Goal: Task Accomplishment & Management: Manage account settings

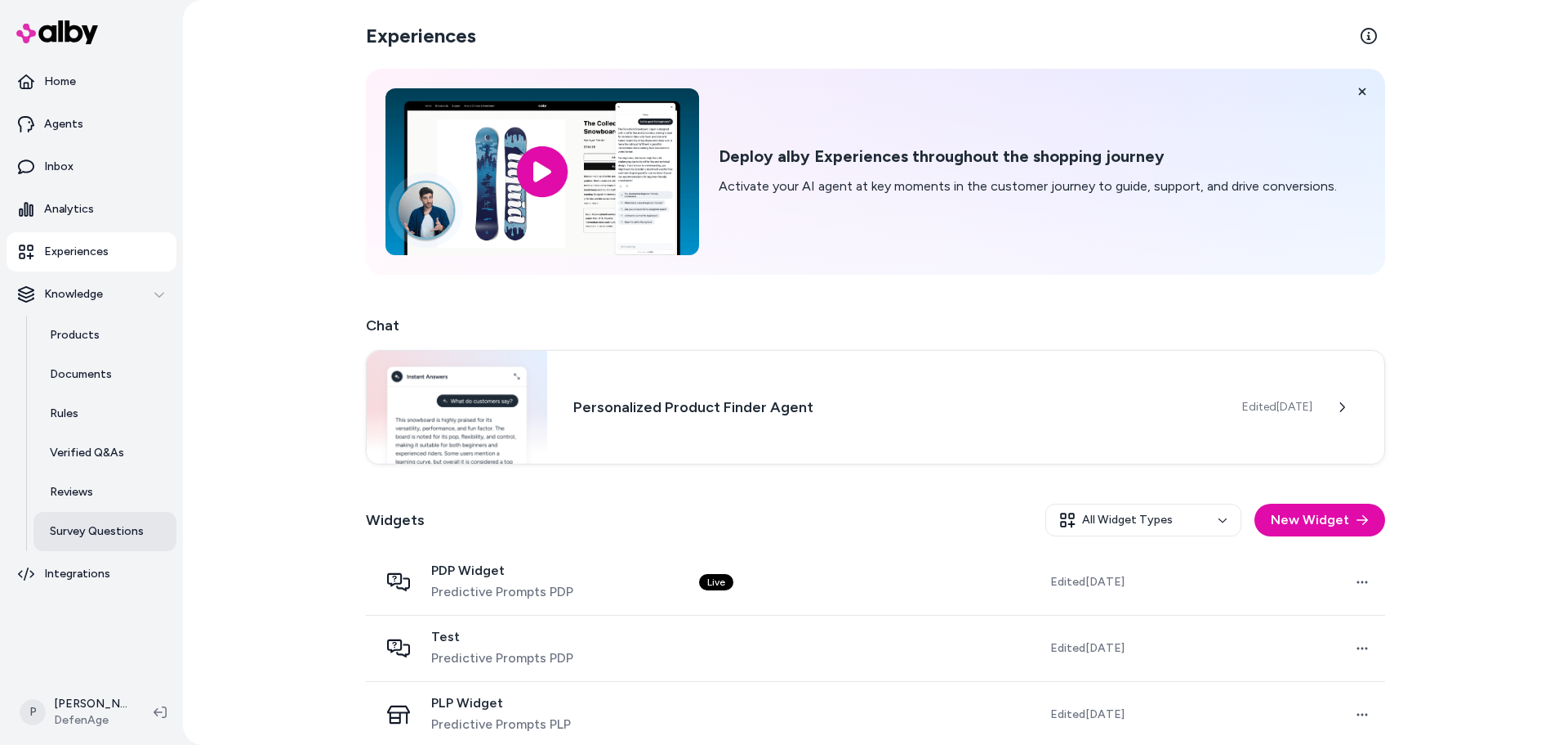
click at [98, 514] on link "Survey Questions" at bounding box center [105, 531] width 143 height 39
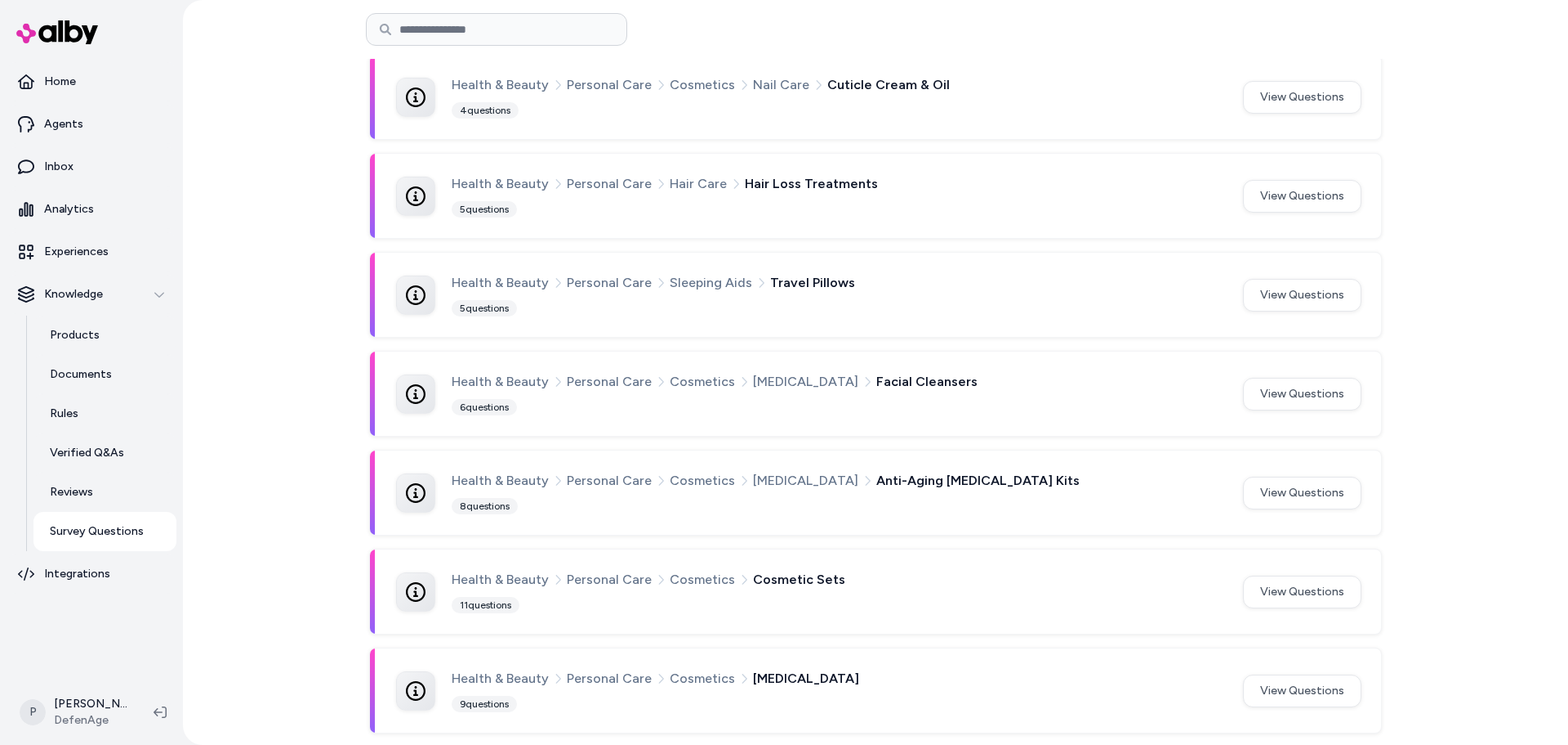
scroll to position [905, 0]
click at [1319, 698] on button "View Questions" at bounding box center [1302, 688] width 119 height 33
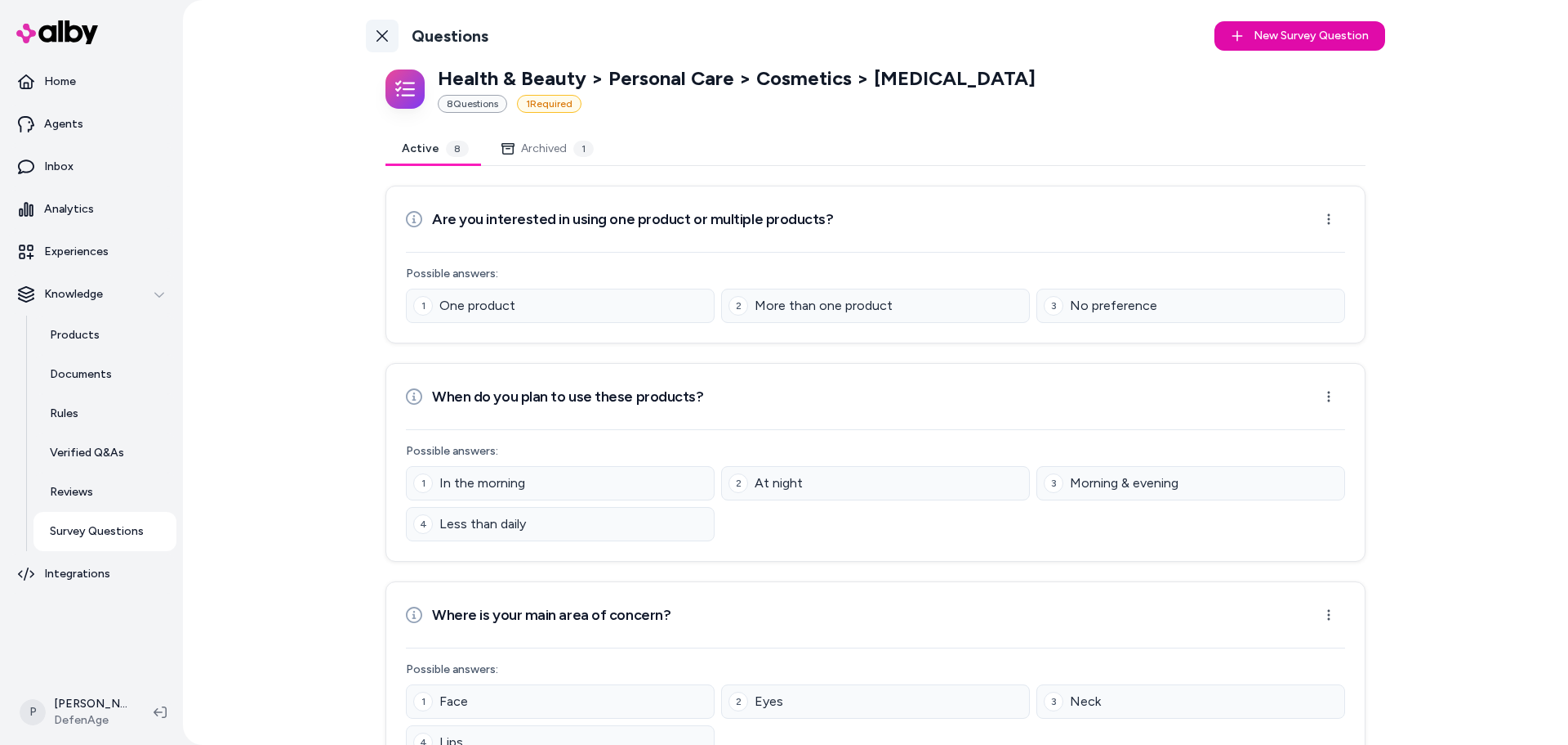
click at [376, 42] on icon at bounding box center [382, 36] width 13 height 13
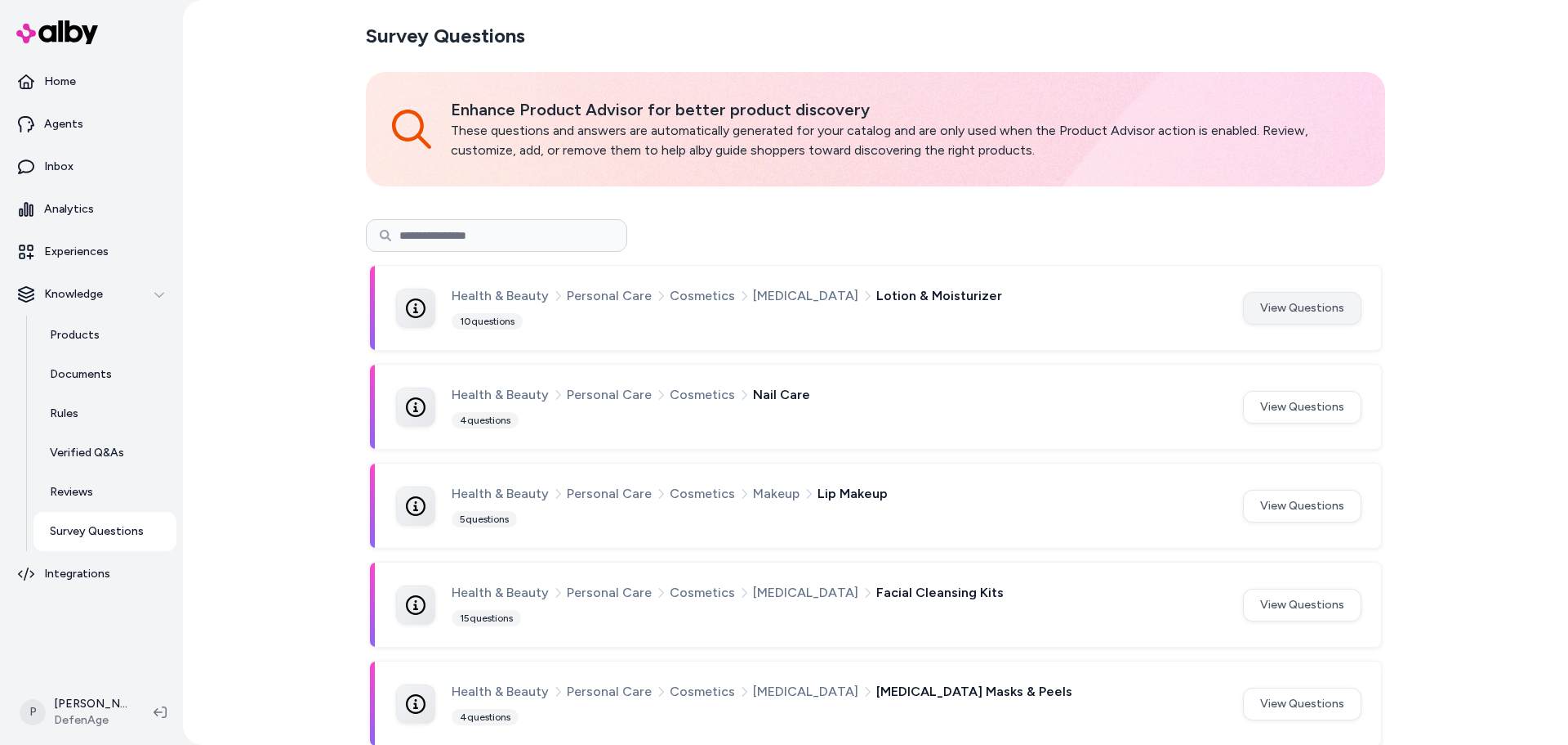
click at [1273, 318] on button "View Questions" at bounding box center [1302, 307] width 119 height 33
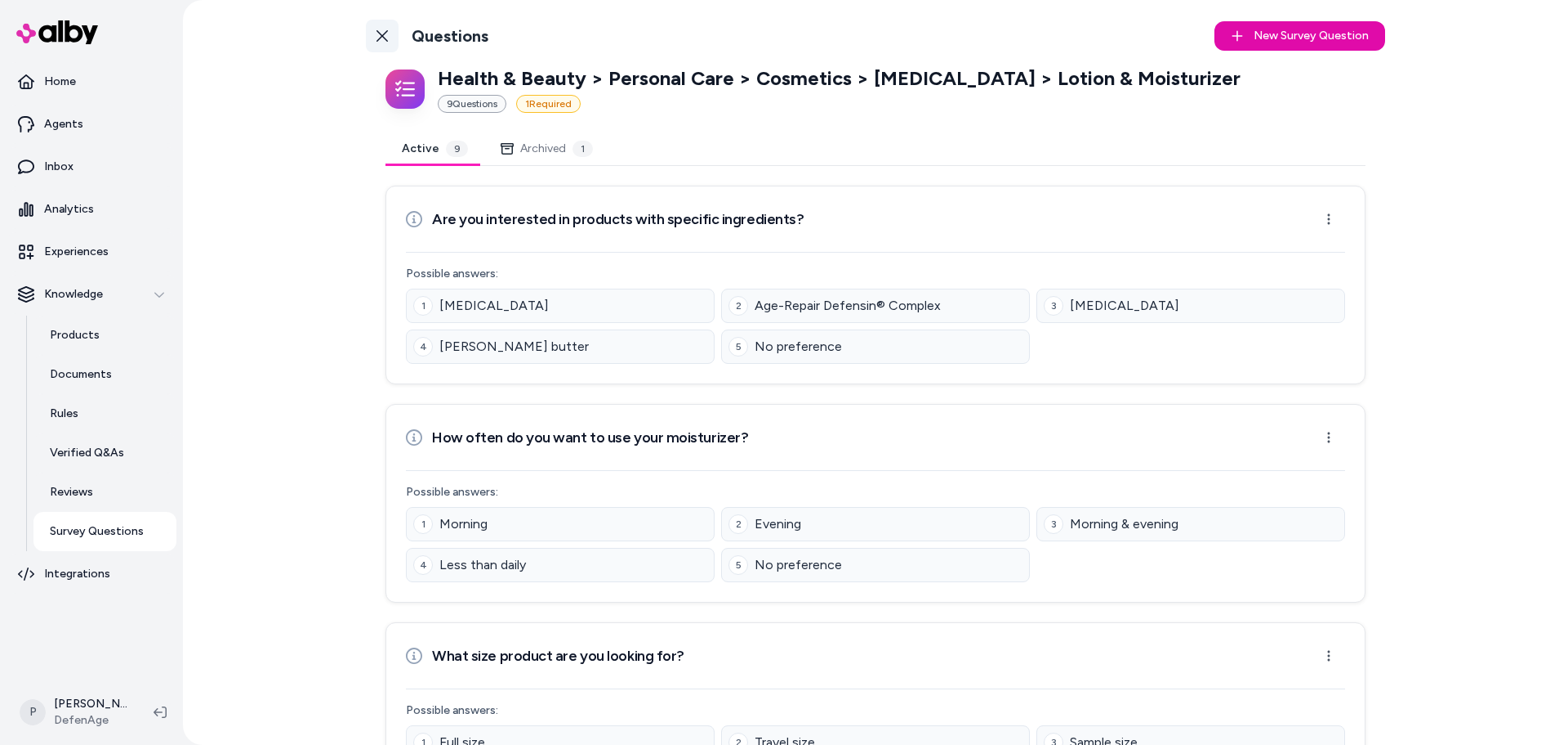
click at [387, 31] on link "Back to Categories" at bounding box center [382, 35] width 32 height 33
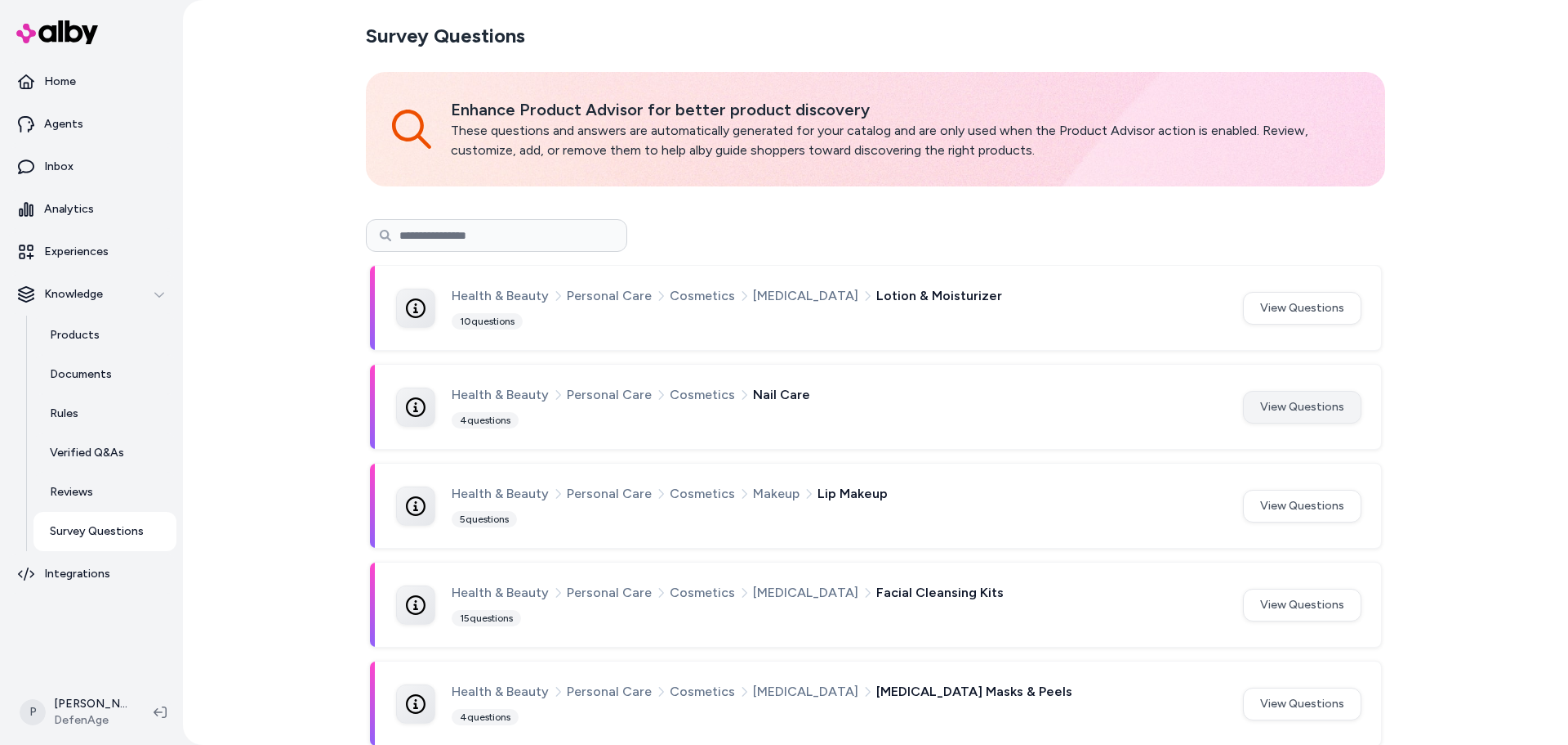
click at [1302, 412] on button "View Questions" at bounding box center [1302, 407] width 119 height 33
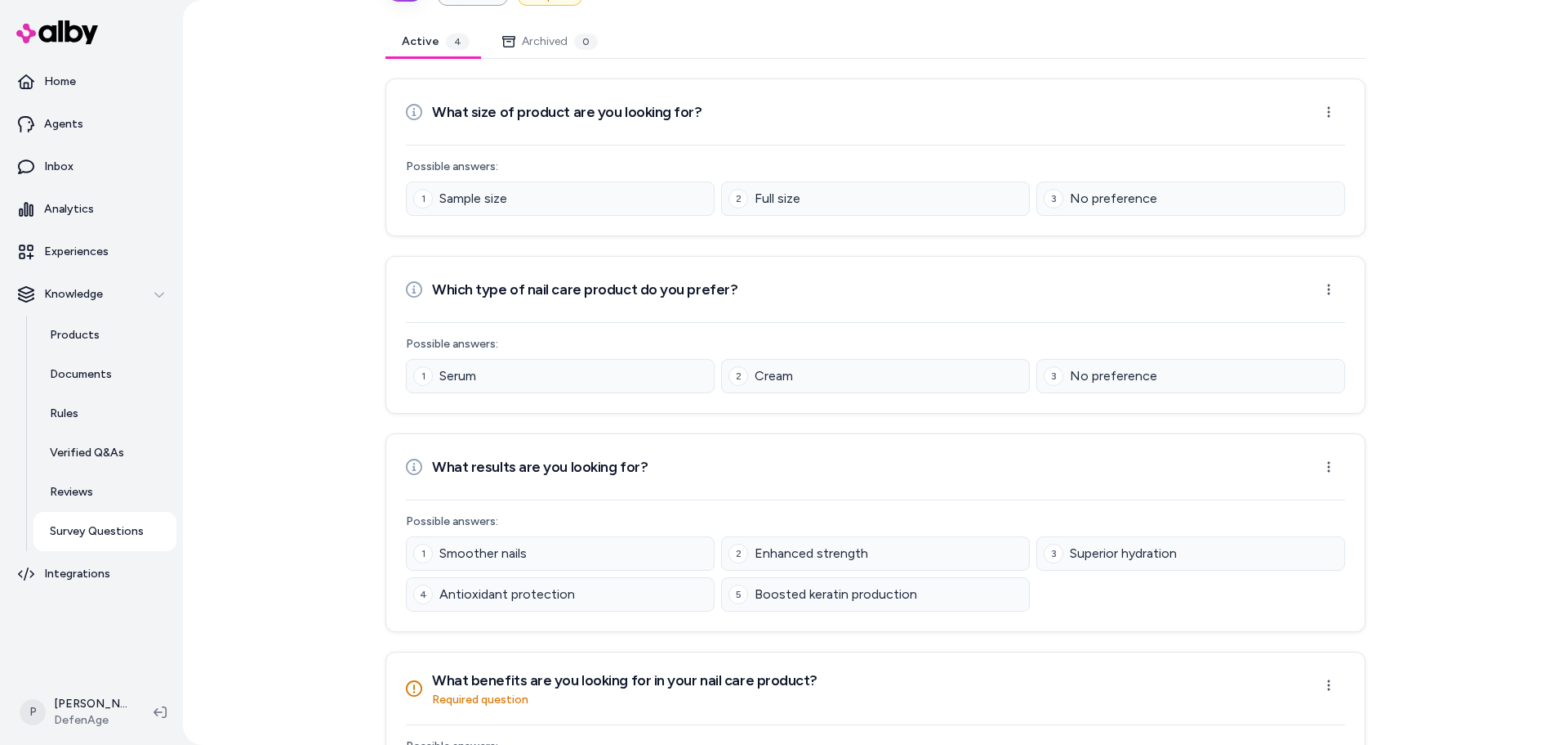
scroll to position [191, 0]
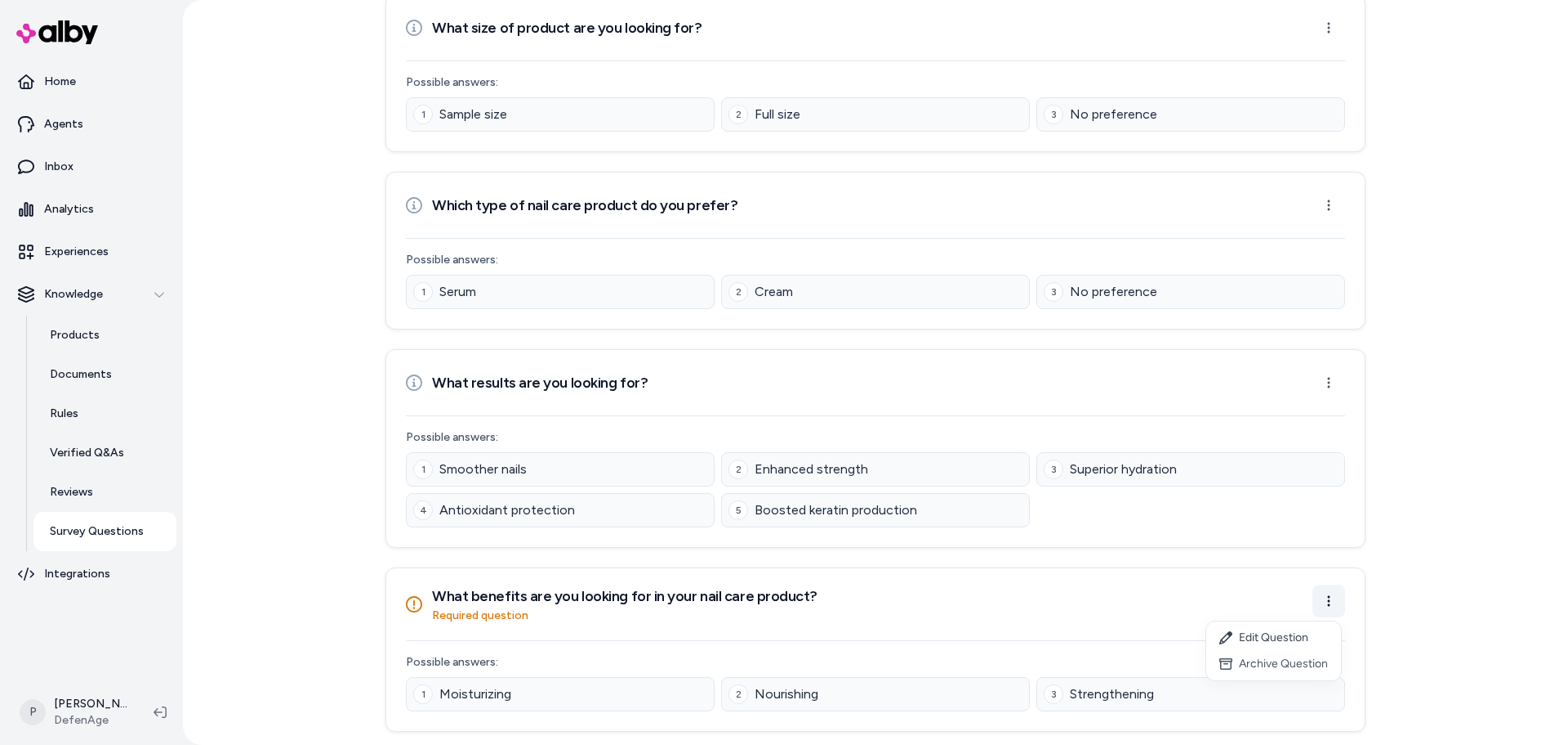
click at [1328, 609] on html "Home Agents Inbox Analytics Experiences Knowledge Products Documents Rules Veri…" at bounding box center [784, 372] width 1568 height 745
click at [1330, 605] on html "Home Agents Inbox Analytics Experiences Knowledge Products Documents Rules Veri…" at bounding box center [784, 372] width 1568 height 745
click at [410, 605] on icon at bounding box center [414, 604] width 17 height 17
click at [1324, 596] on html "Home Agents Inbox Analytics Experiences Knowledge Products Documents Rules Veri…" at bounding box center [784, 372] width 1568 height 745
click at [1286, 638] on div "Edit Question" at bounding box center [1274, 637] width 135 height 26
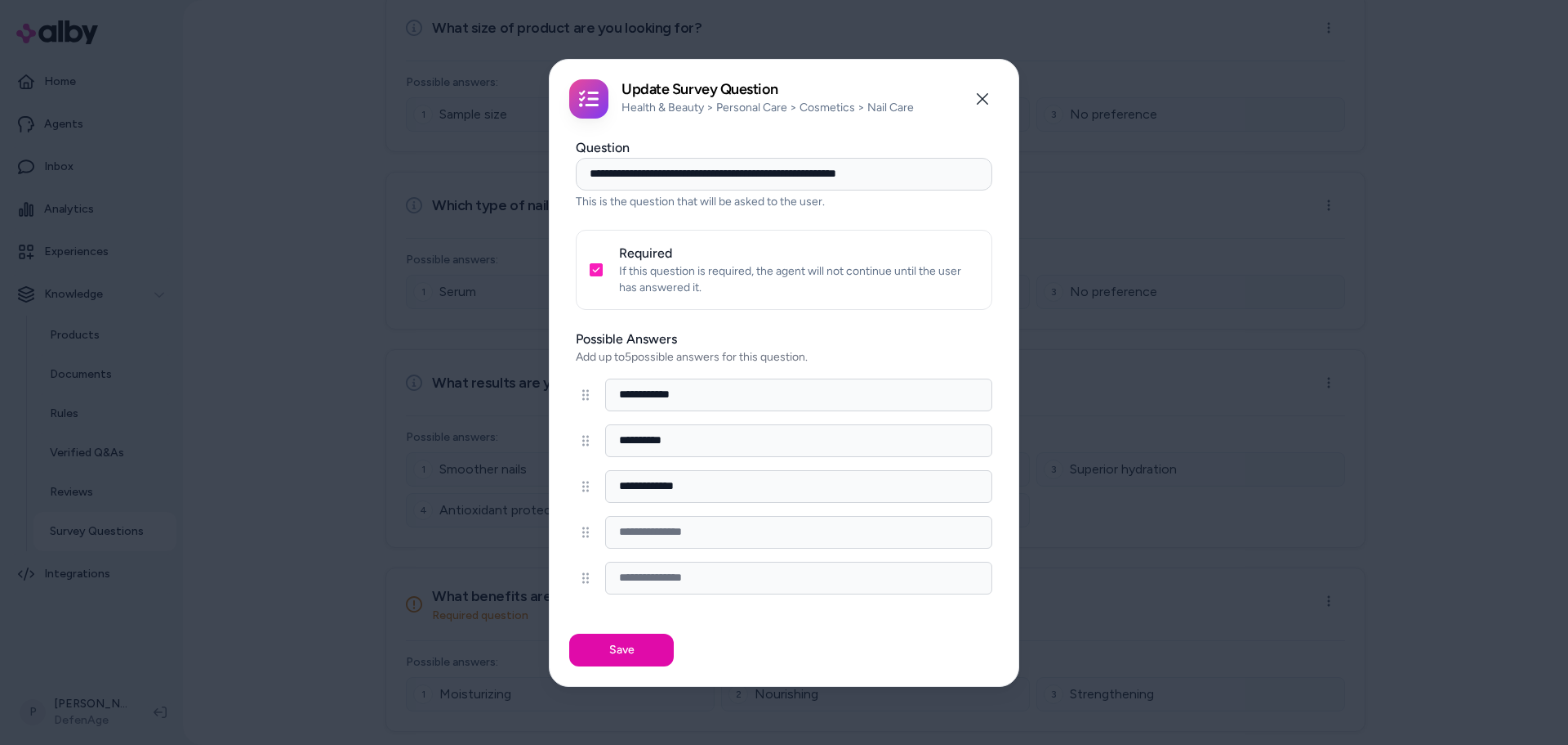
click at [595, 276] on div "Required If this question is required, the agent will not continue until the us…" at bounding box center [784, 269] width 417 height 80
click at [595, 268] on button "Required" at bounding box center [596, 269] width 13 height 13
click at [602, 643] on button "Save" at bounding box center [621, 649] width 105 height 33
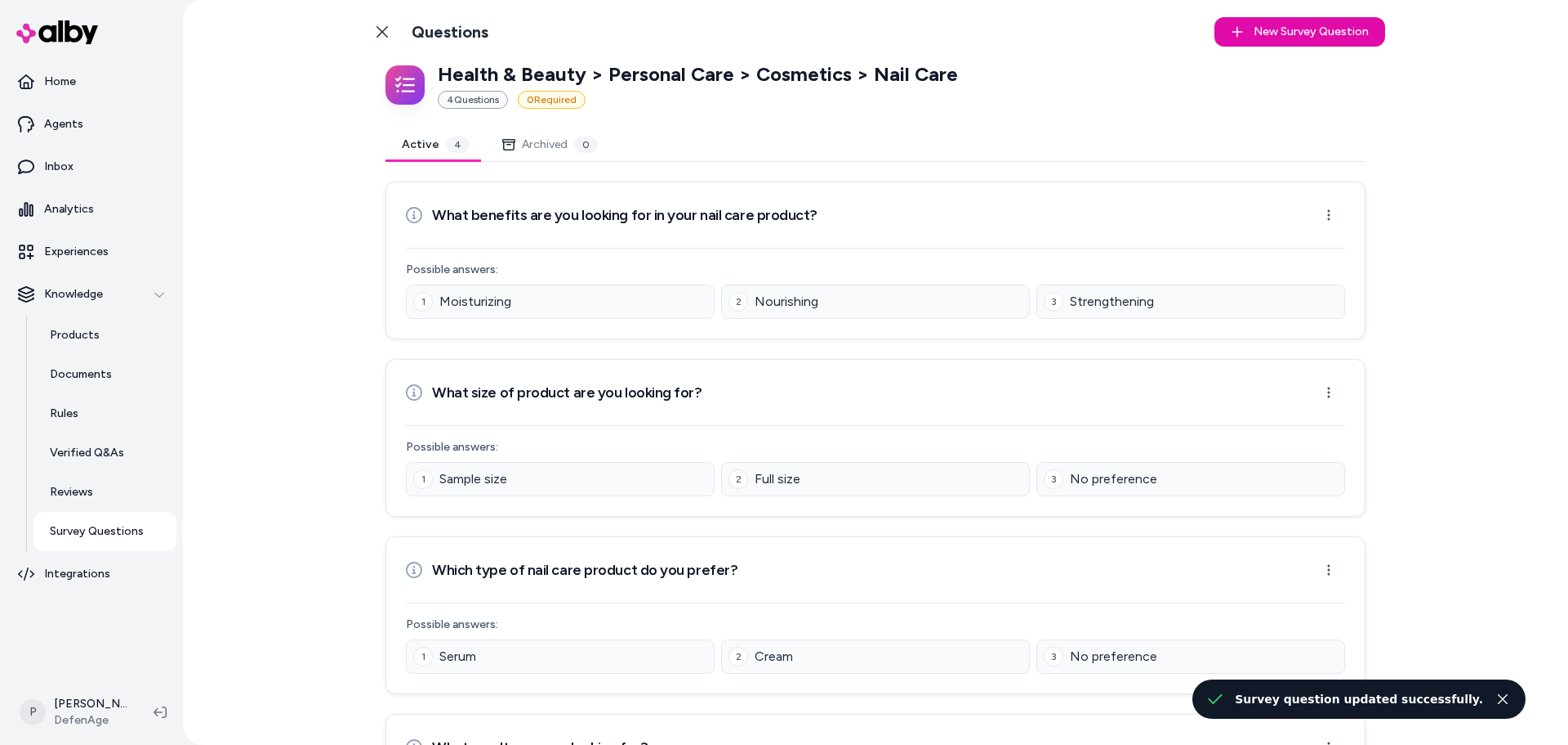
scroll to position [0, 0]
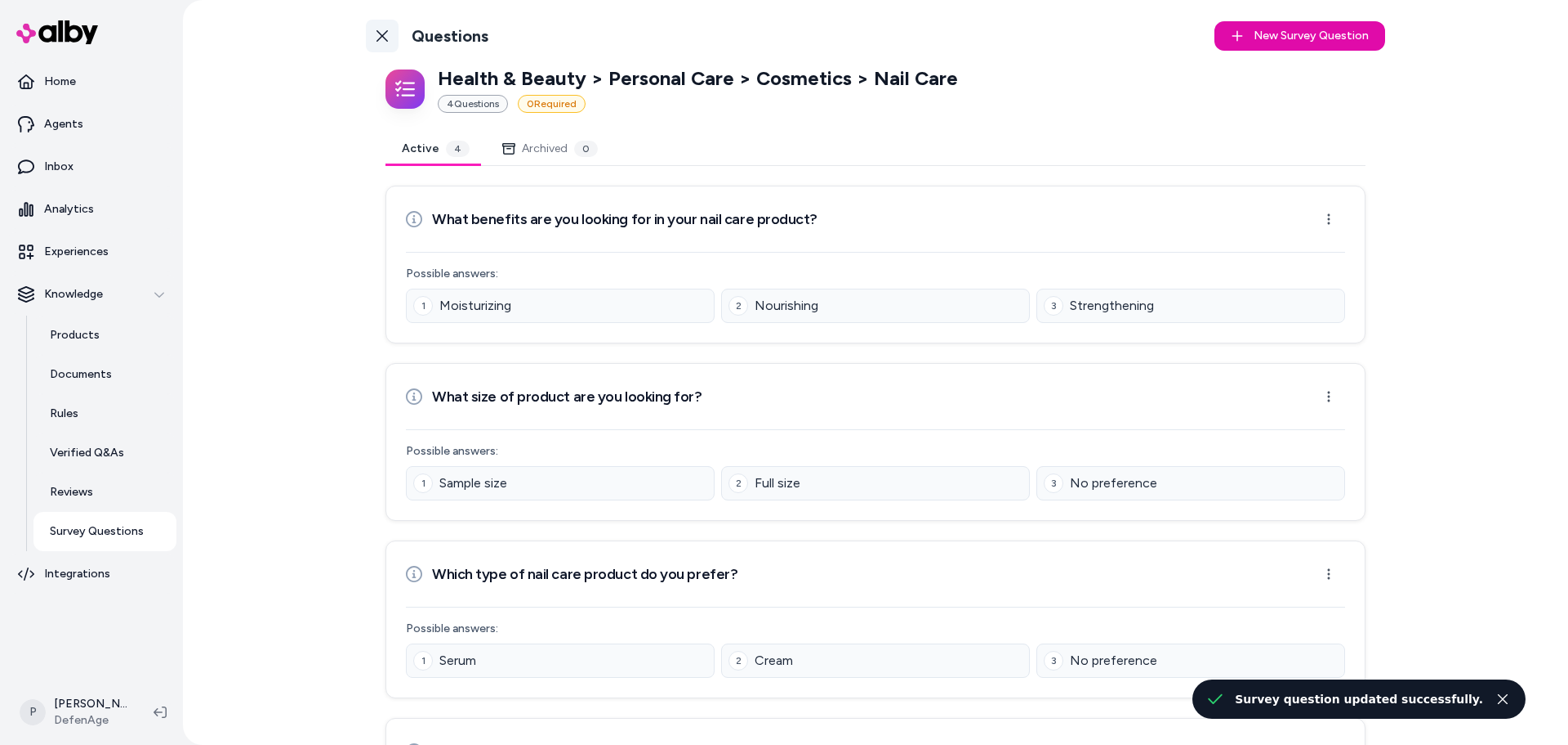
click at [382, 38] on icon at bounding box center [382, 36] width 11 height 11
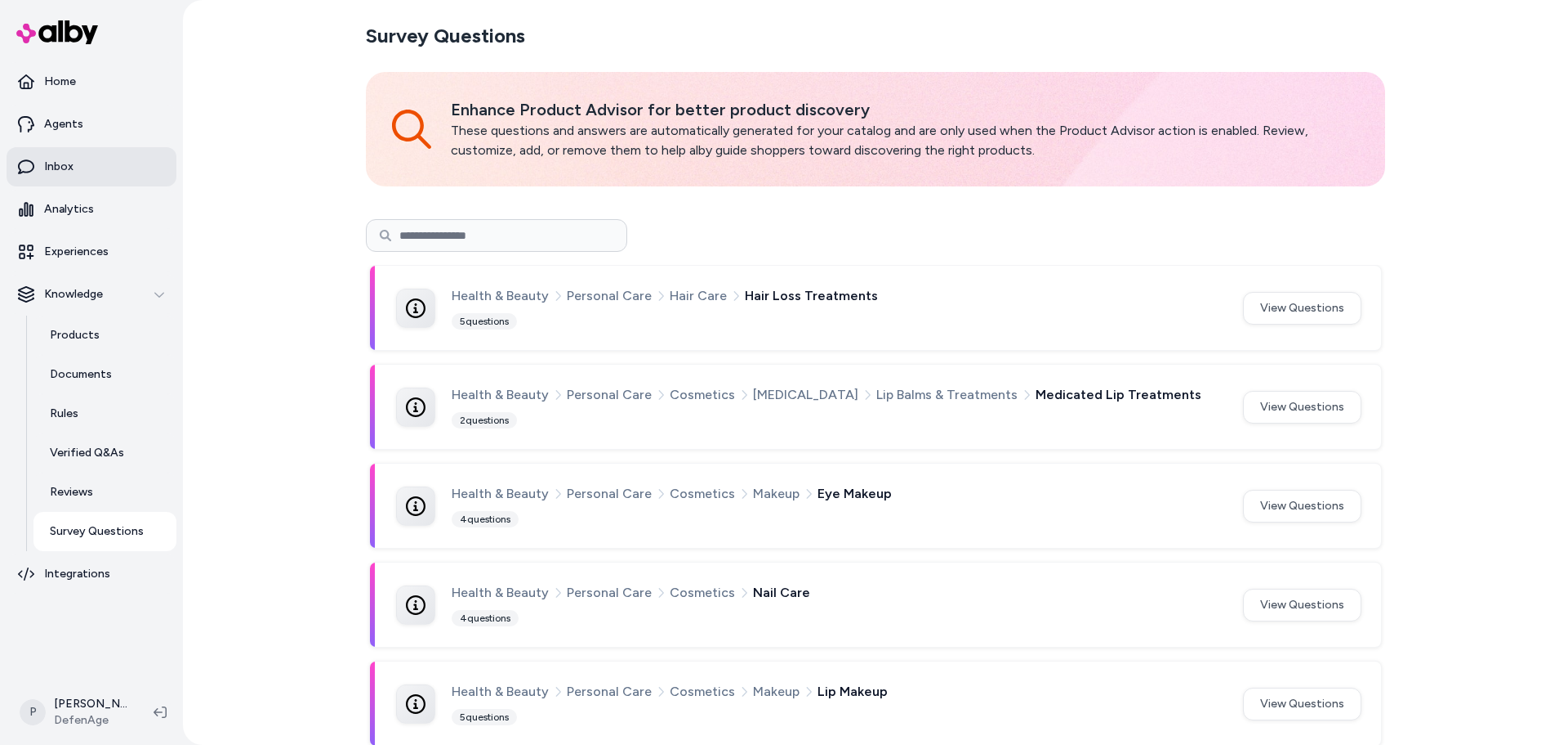
click at [84, 162] on link "Inbox" at bounding box center [91, 166] width 170 height 39
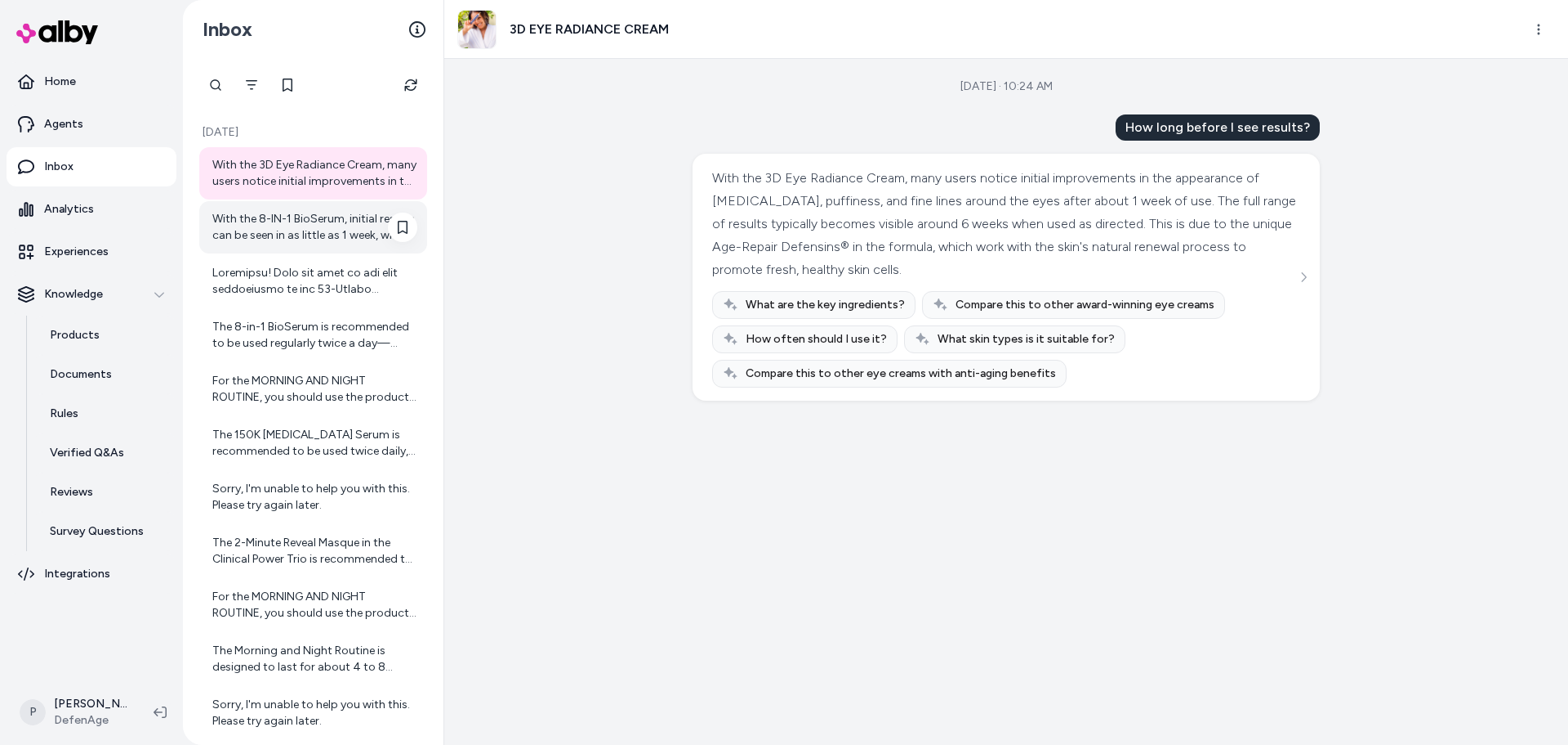
click at [323, 218] on div "With the 8-IN-1 BioSerum, initial results can be seen in as little as 1 week, w…" at bounding box center [315, 227] width 205 height 33
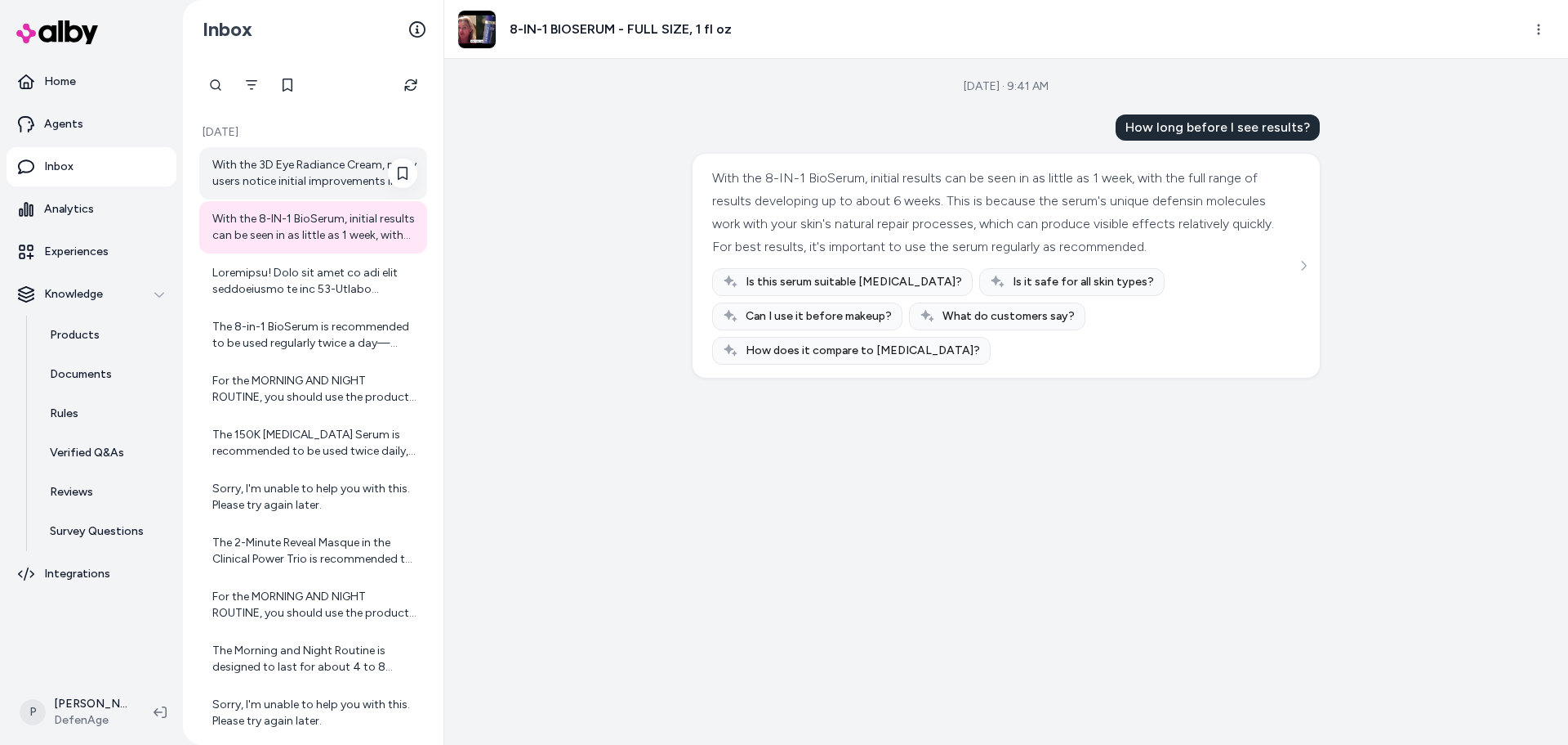
click at [316, 190] on div "With the 3D Eye Radiance Cream, many users notice initial improvements in the a…" at bounding box center [314, 173] width 228 height 52
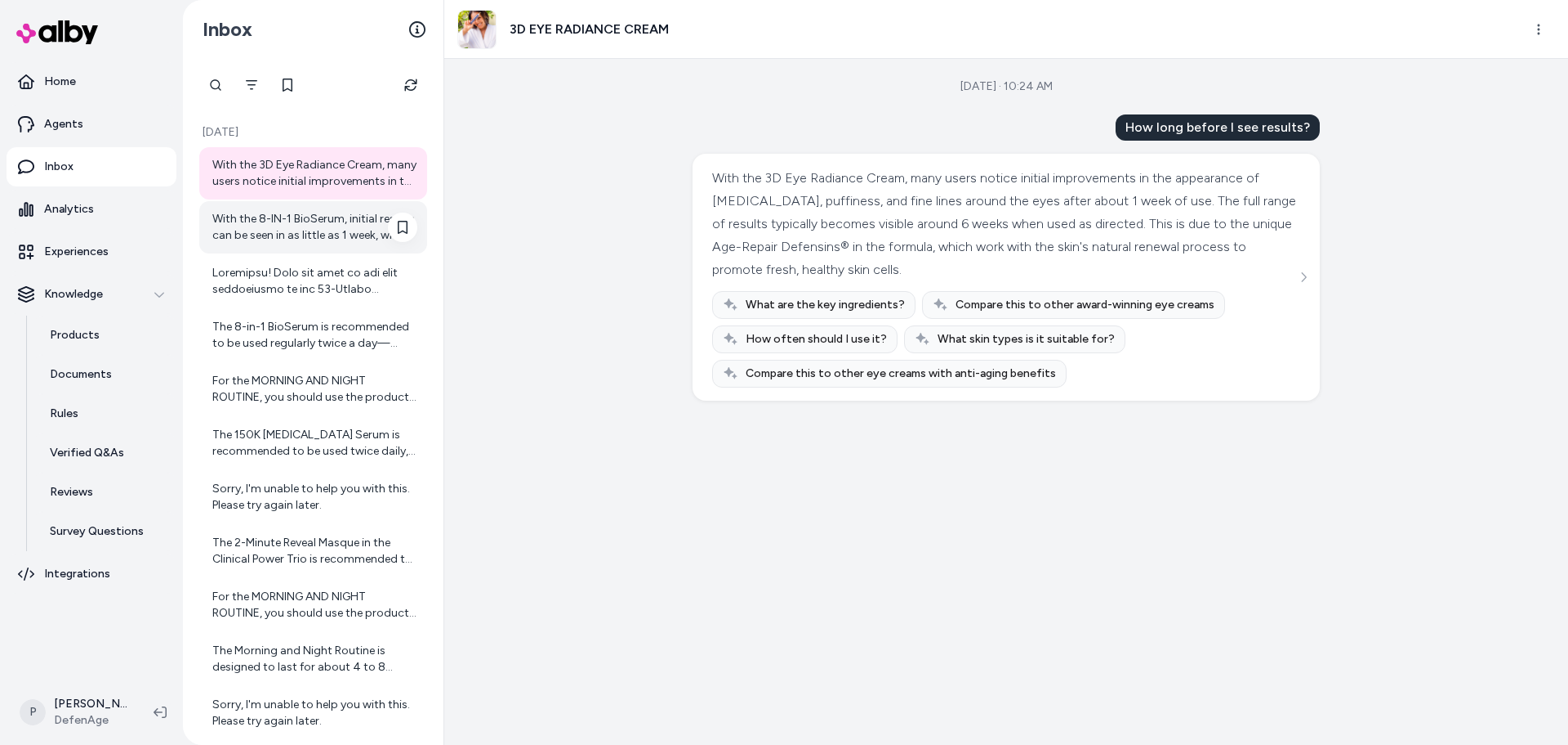
click at [336, 225] on div "With the 8-IN-1 BioSerum, initial results can be seen in as little as 1 week, w…" at bounding box center [315, 227] width 205 height 33
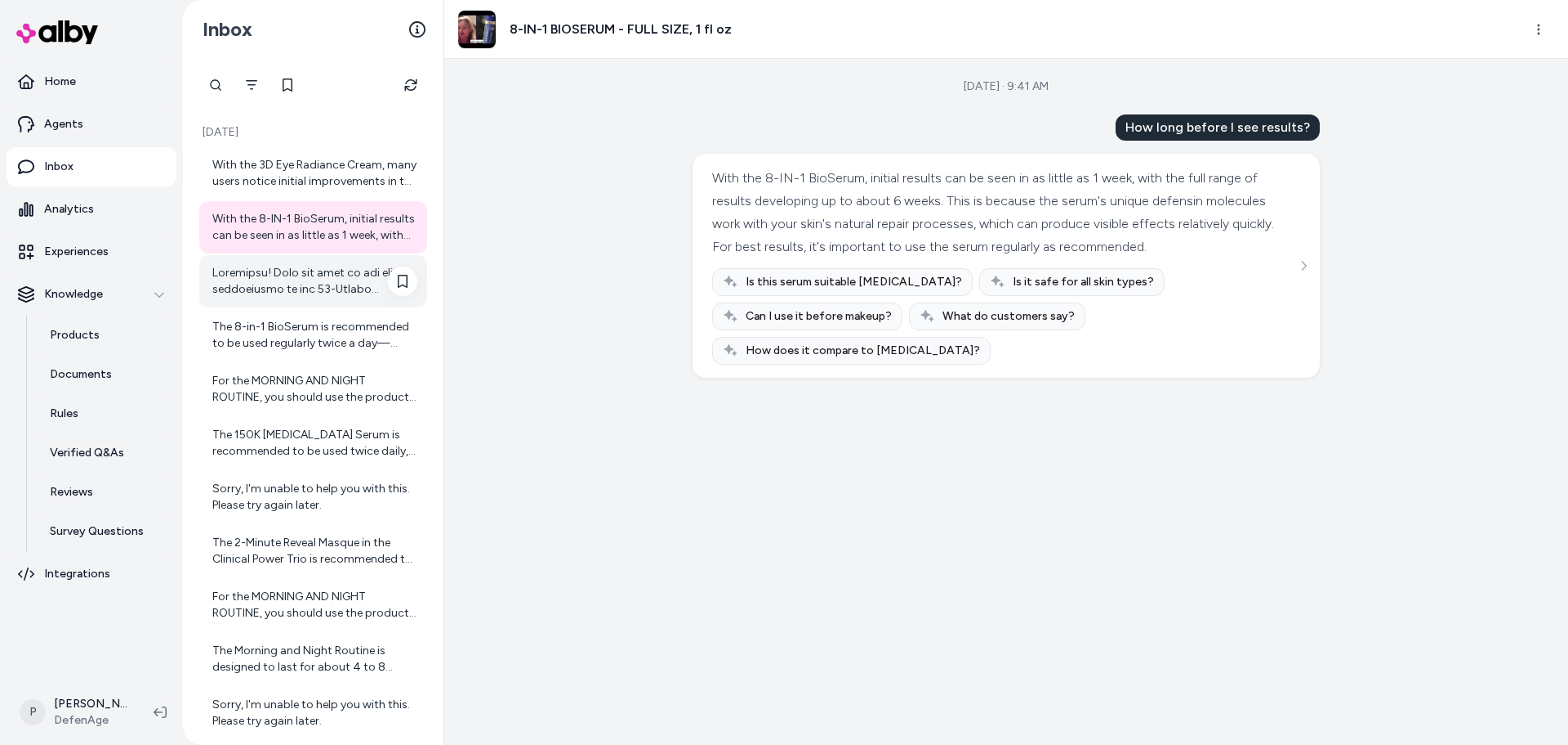
click at [293, 282] on div at bounding box center [315, 281] width 205 height 33
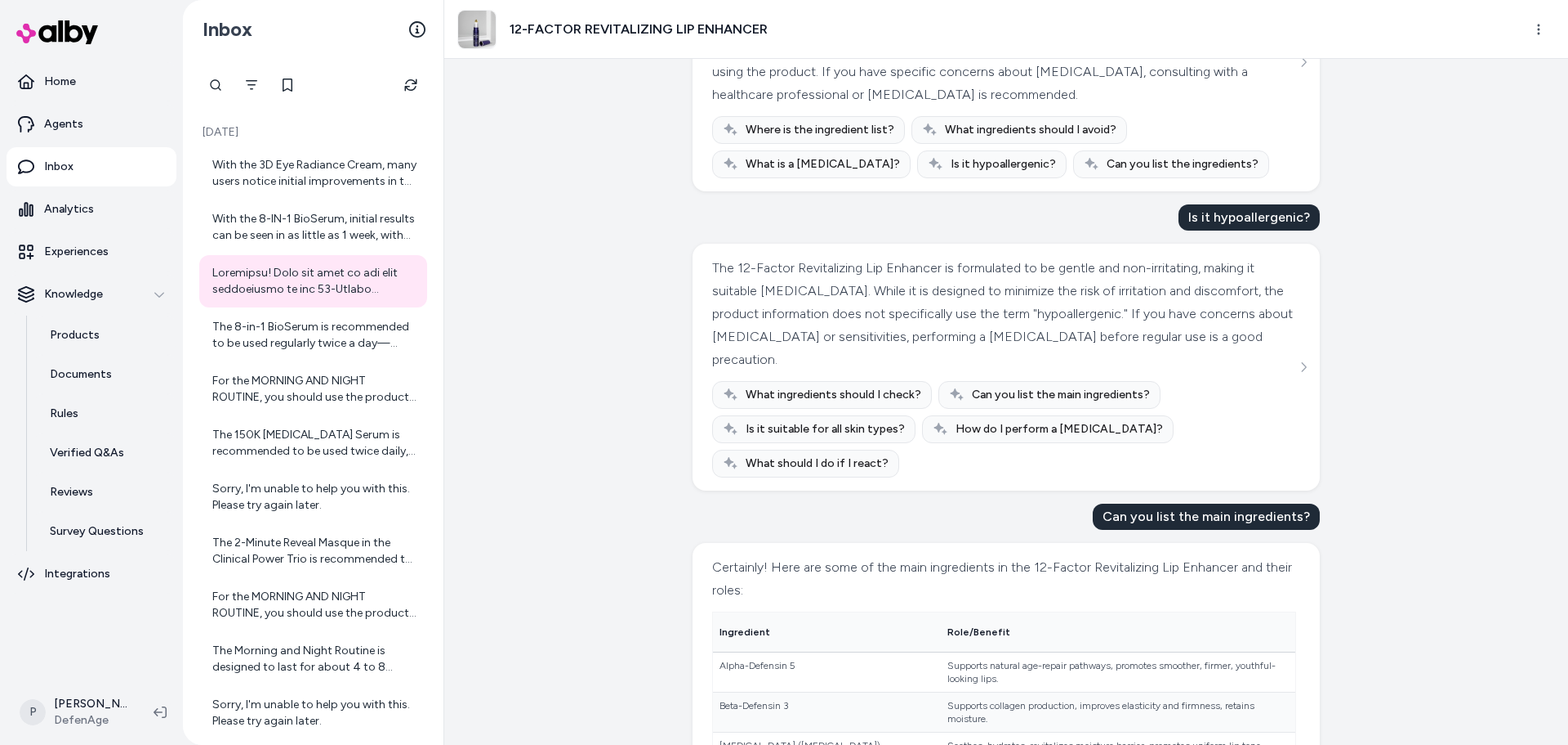
scroll to position [2062, 0]
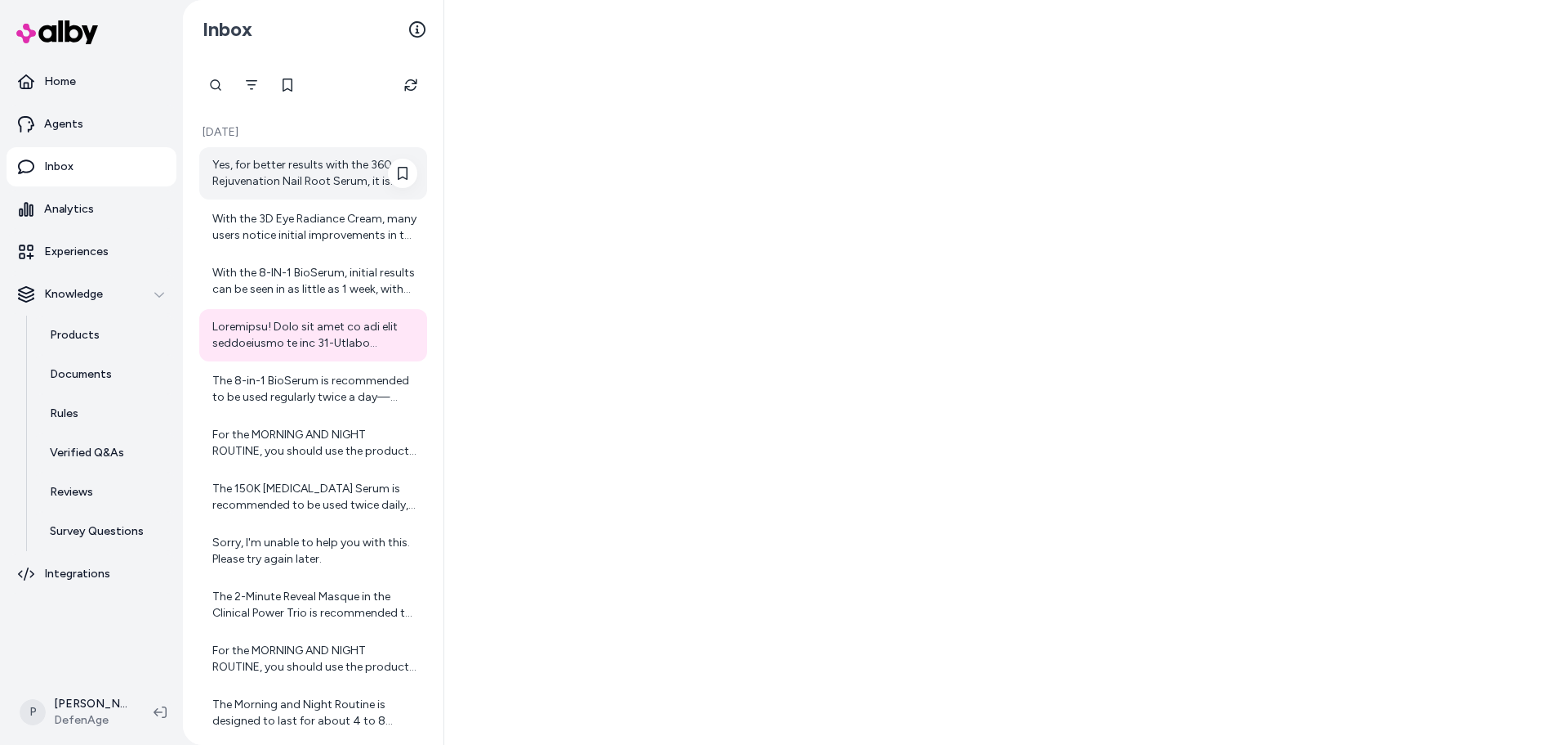
click at [311, 176] on div "Yes, for better results with the 360-Rejuvenation Nail Root Serum, it is recomm…" at bounding box center [315, 173] width 205 height 33
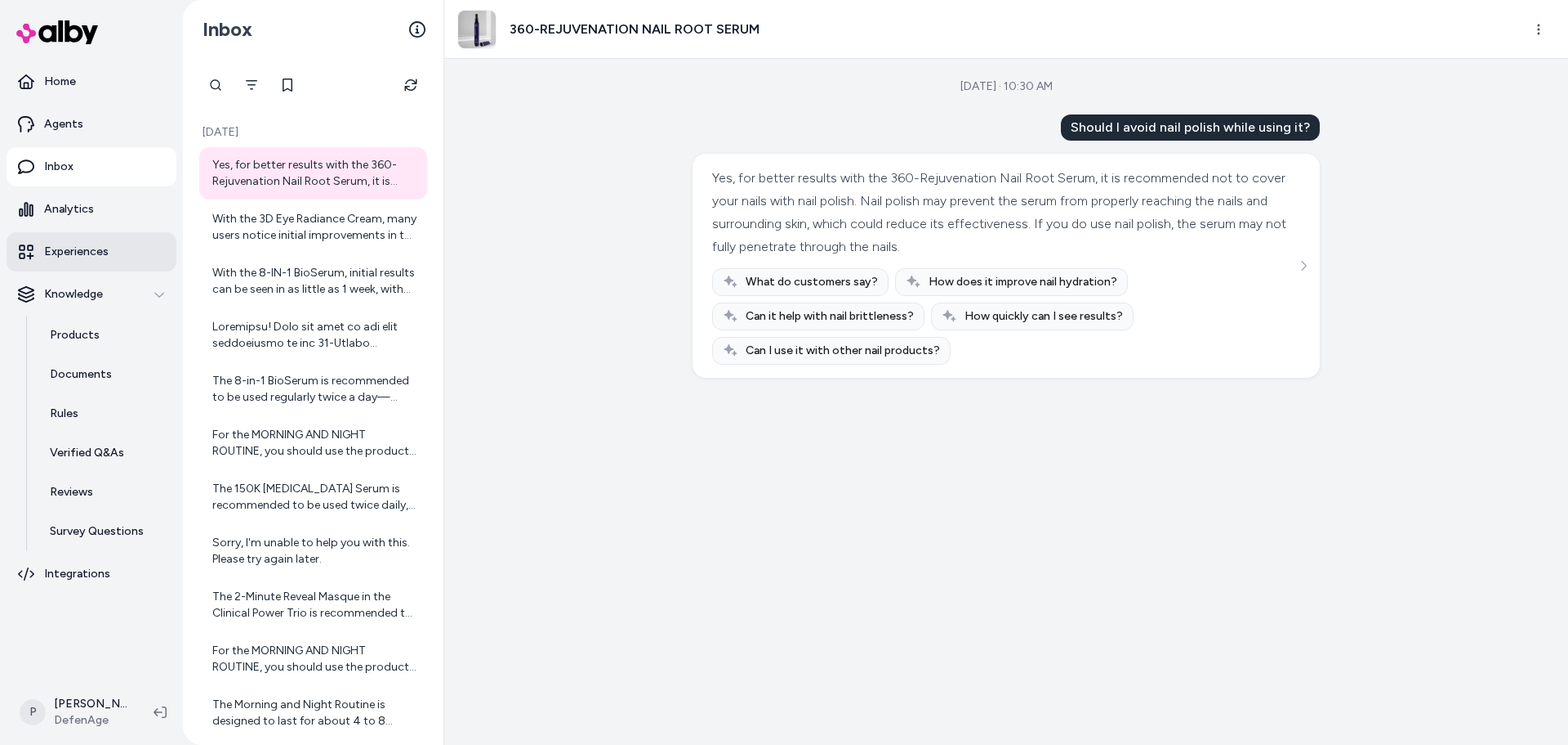
click at [71, 257] on p "Experiences" at bounding box center [77, 252] width 65 height 17
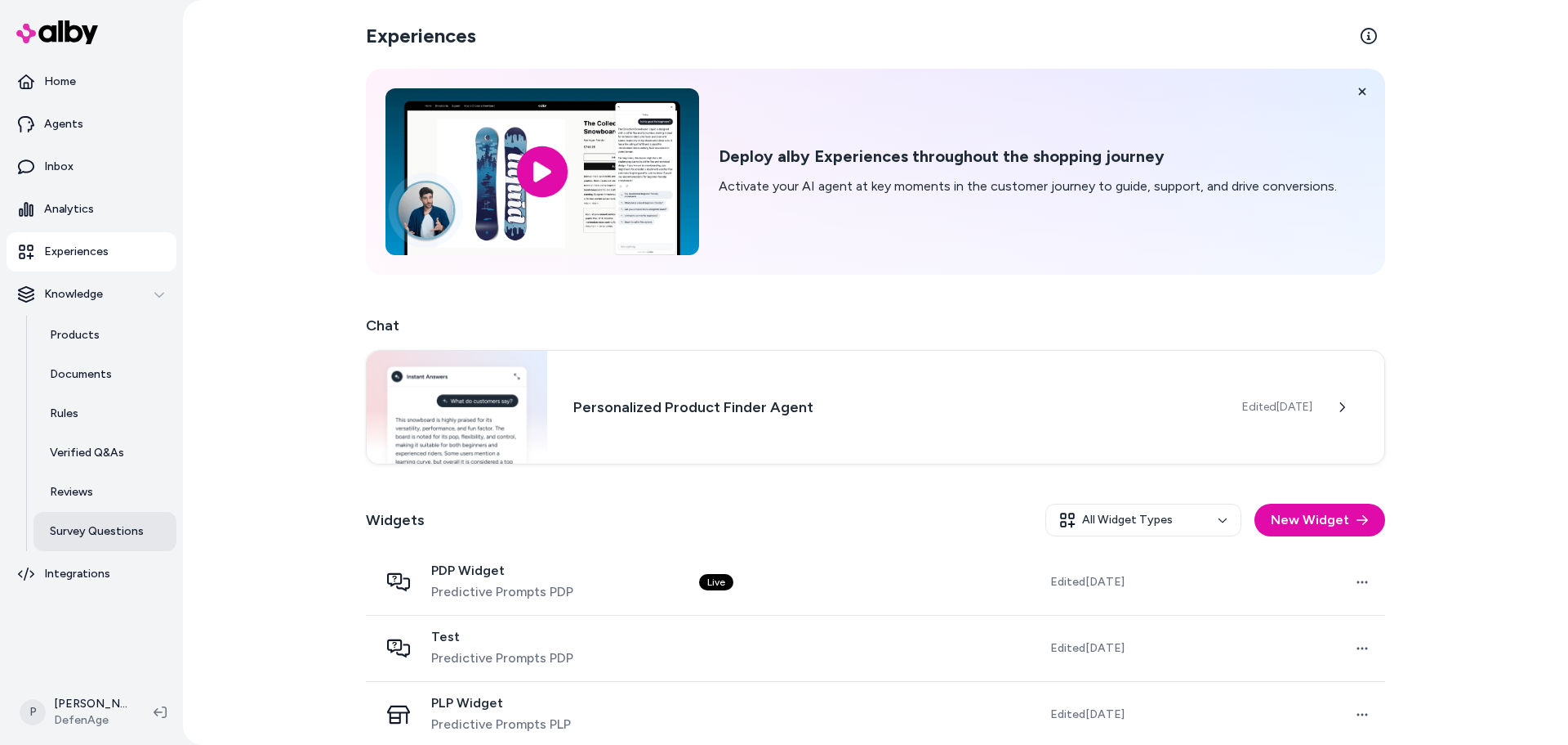
click at [103, 536] on p "Survey Questions" at bounding box center [97, 531] width 94 height 17
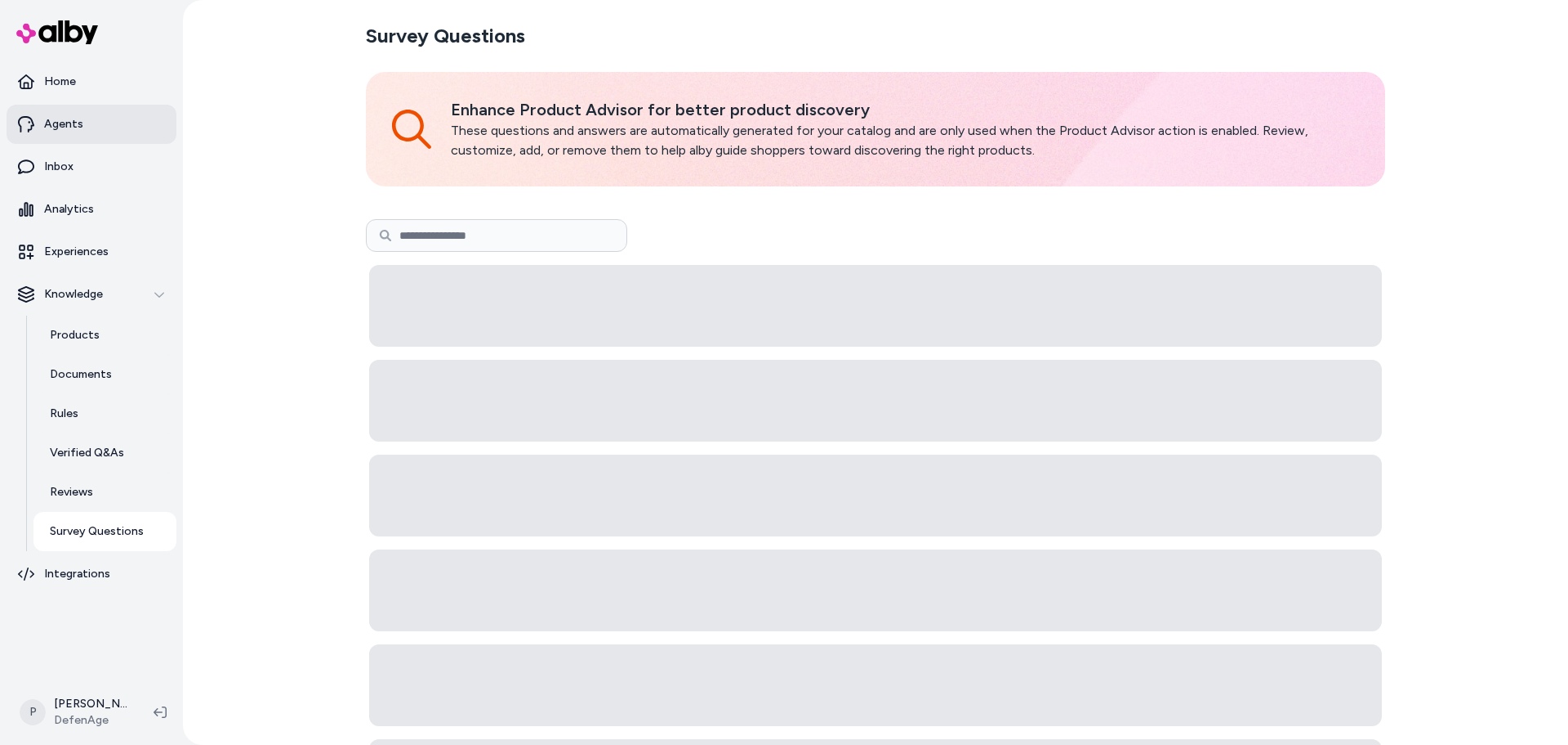
click at [85, 124] on link "Agents" at bounding box center [91, 124] width 170 height 39
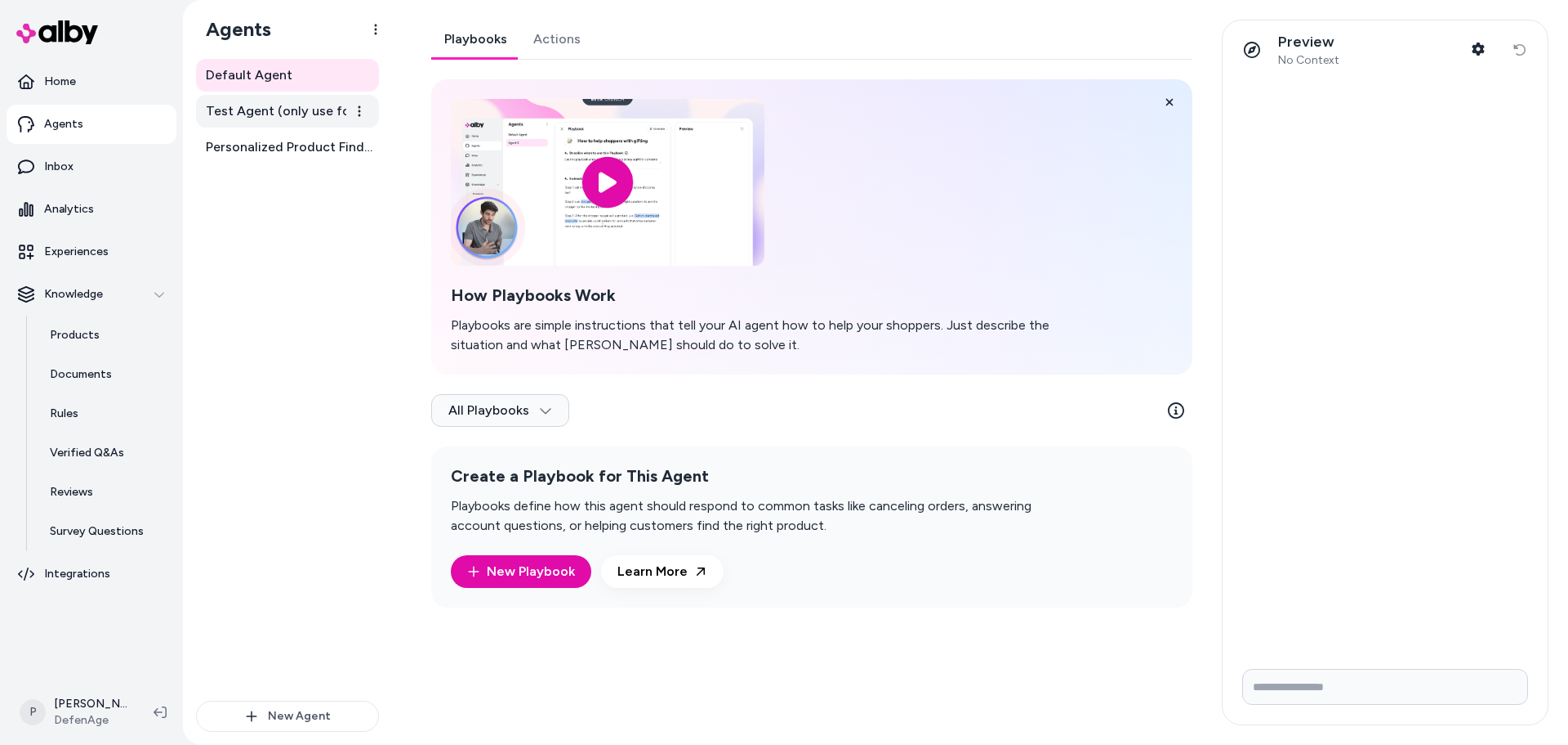
click at [270, 114] on span "Test Agent (only use for testing)" at bounding box center [290, 111] width 167 height 20
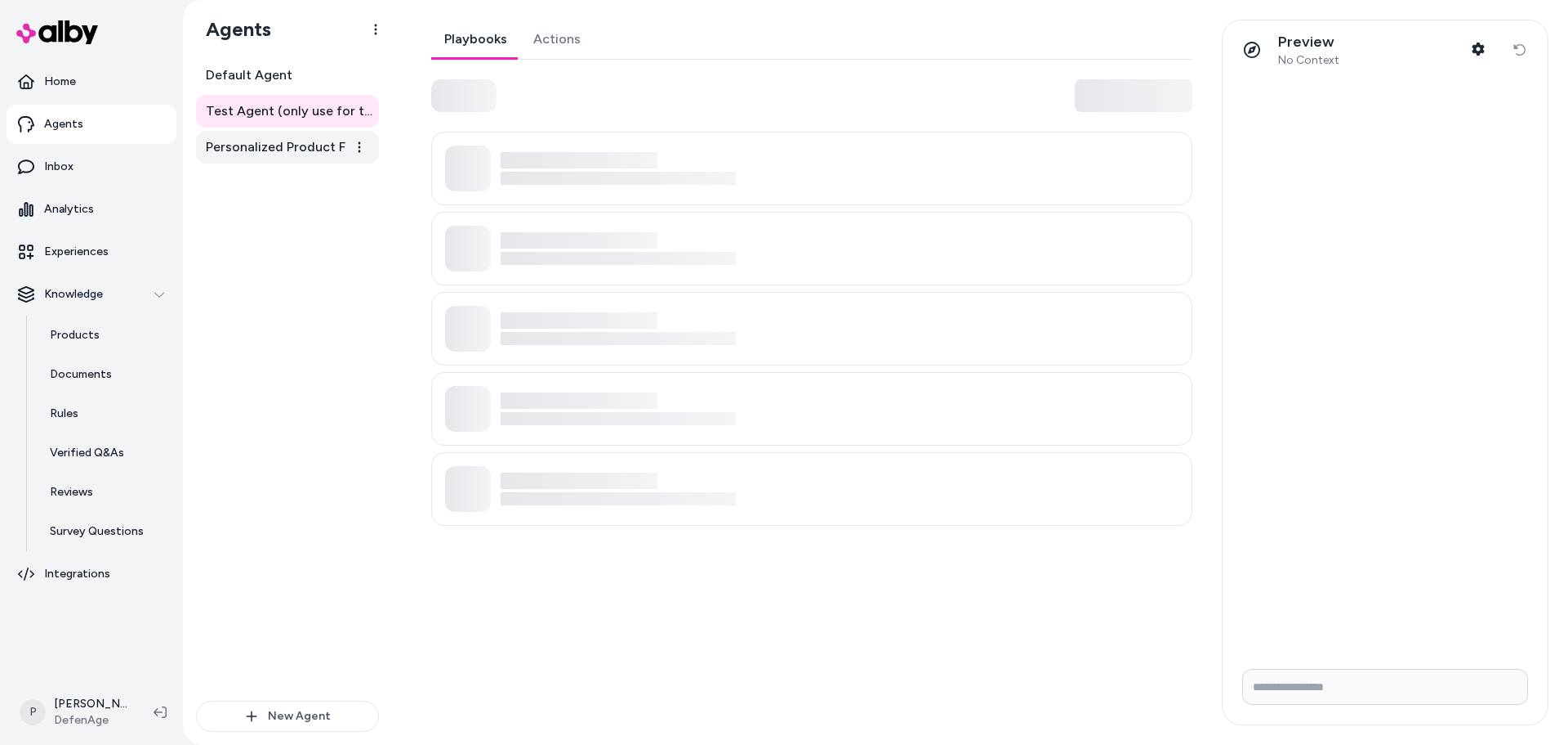
click at [270, 147] on span "Personalized Product Finder Agent" at bounding box center [290, 147] width 167 height 20
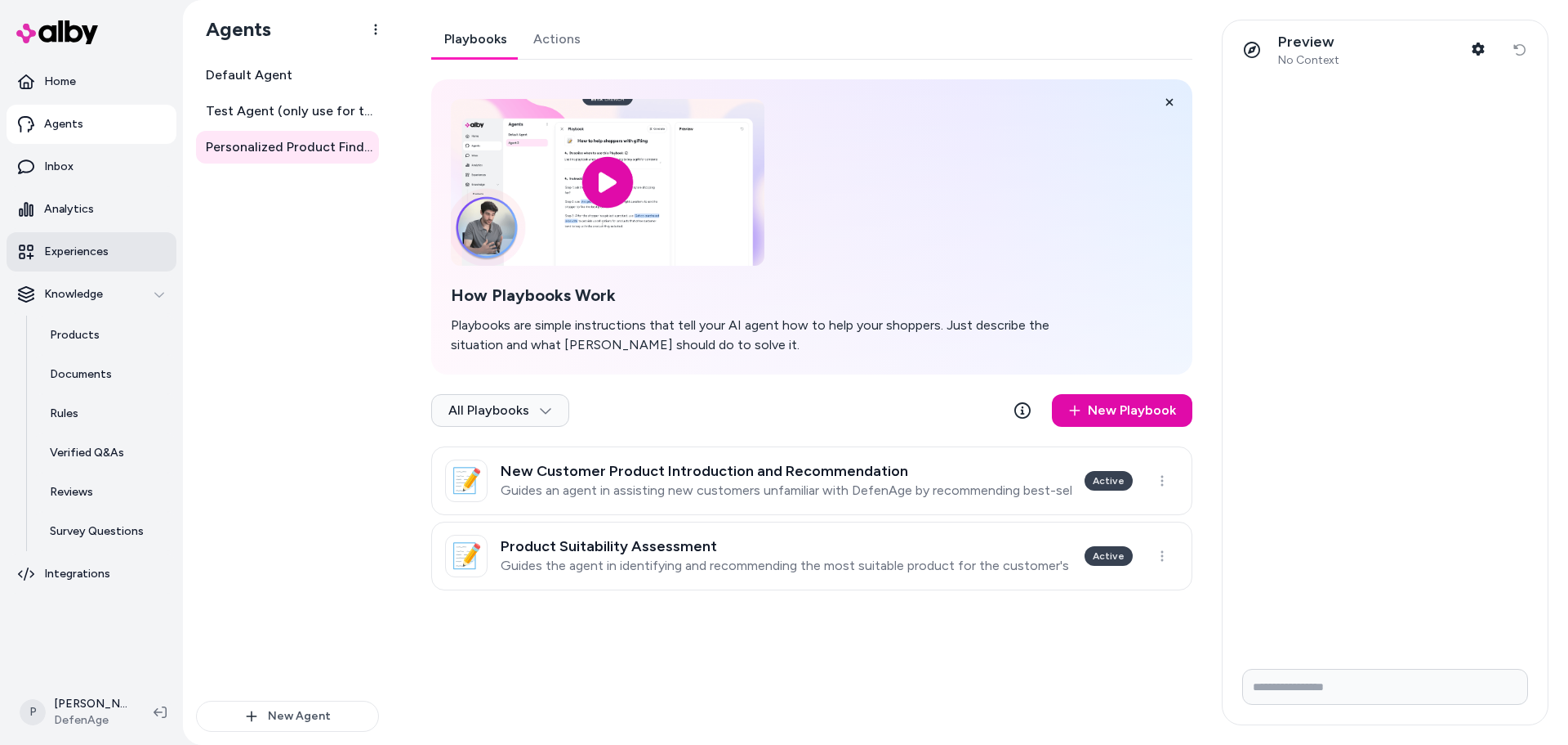
click at [118, 262] on link "Experiences" at bounding box center [91, 252] width 170 height 39
